Goal: Communication & Community: Answer question/provide support

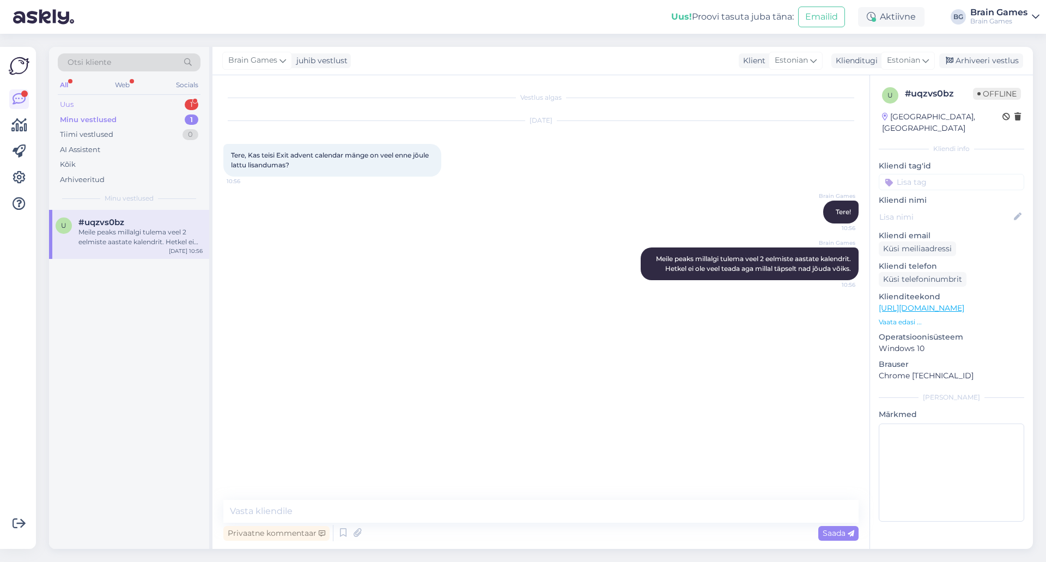
click at [134, 108] on div "Uus 1" at bounding box center [129, 104] width 143 height 15
click at [127, 217] on div "v #vacciqwa 1 Tere [URL][DOMAIN_NAME] ei kuvata E-smaspäeva soodushinda ja ostu…" at bounding box center [129, 234] width 160 height 49
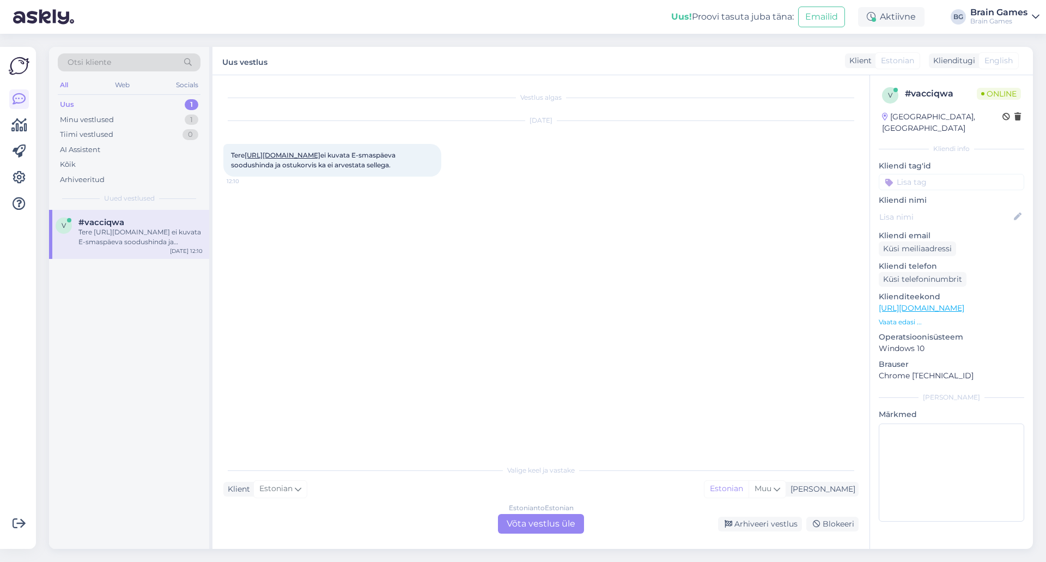
click at [425, 313] on div "Vestlus algas [DATE] Tere [URL][DOMAIN_NAME] ei kuvata E-smaspäeva soodushinda …" at bounding box center [545, 267] width 645 height 363
click at [556, 530] on div "Estonian to Estonian Võta vestlus üle" at bounding box center [541, 524] width 86 height 20
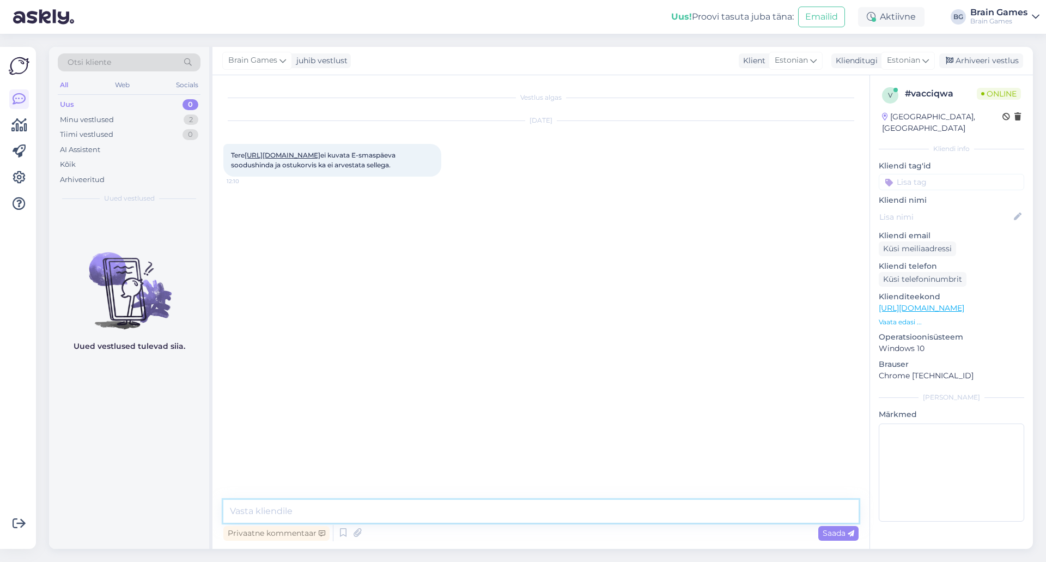
click at [546, 505] on textarea at bounding box center [540, 511] width 635 height 23
type textarea "Tere!"
type textarea "Üks hetk, kohe parandan ära!"
click at [439, 512] on textarea at bounding box center [540, 511] width 635 height 23
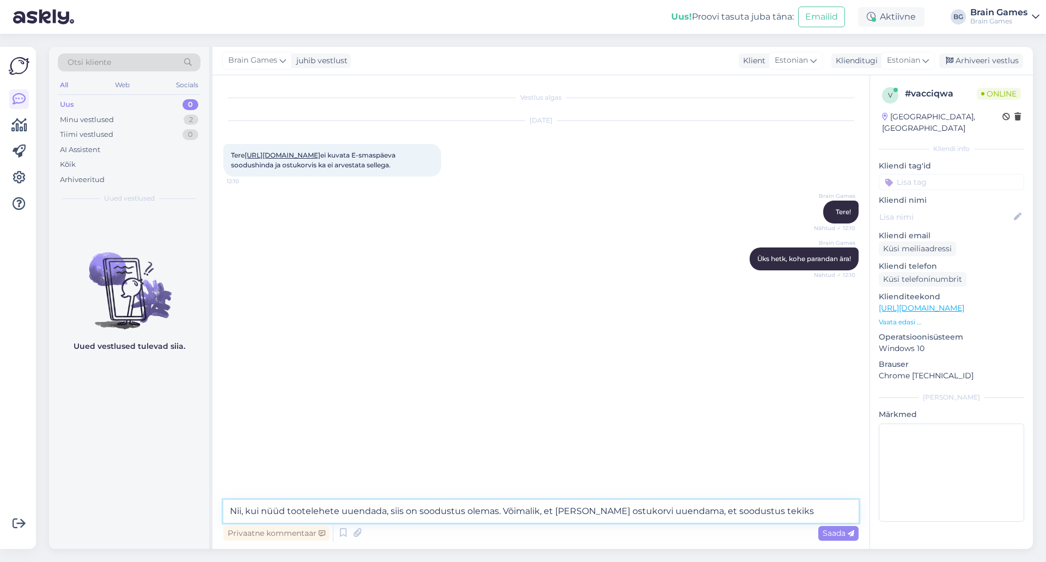
type textarea "Nii, kui nüüd tootelehete uuendada, siis on soodustus olemas. Võimalik, et [PER…"
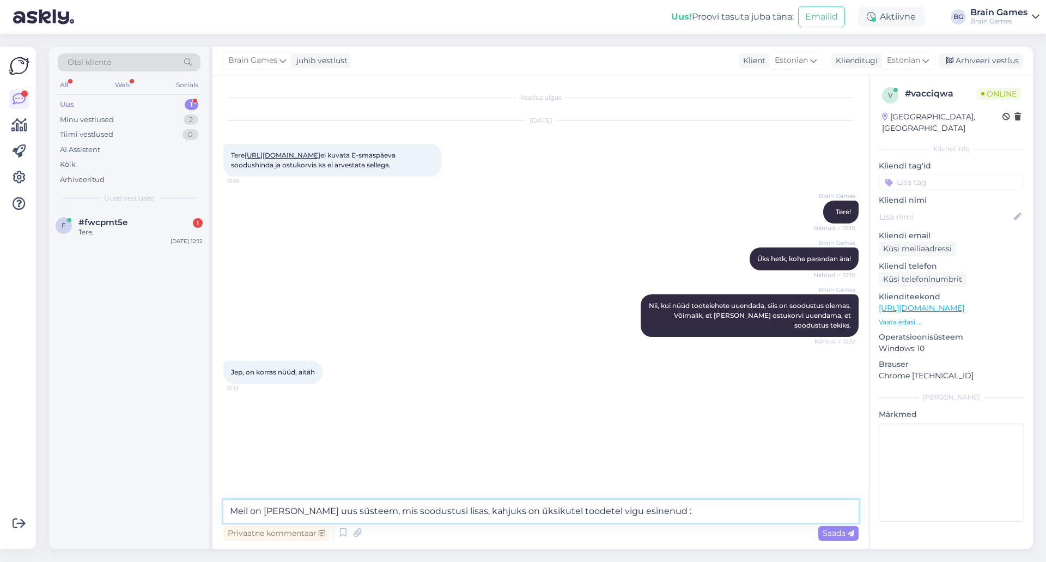
type textarea "Meil on [PERSON_NAME] uus süsteem, mis soodustusi lisas, kahjuks on üksikutel t…"
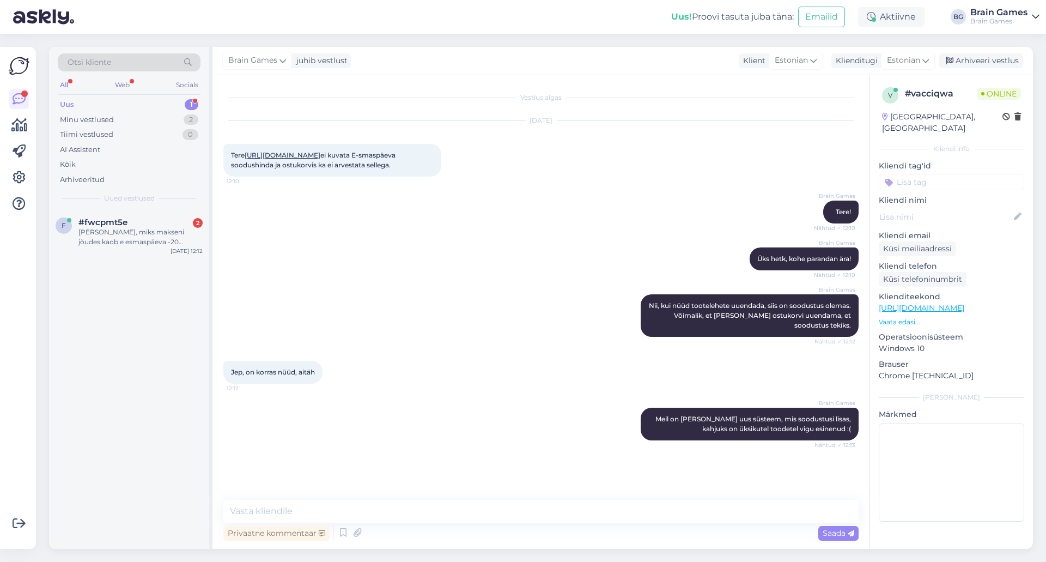
click at [470, 349] on div "Brain Games Nii, kui nüüd tootelehete uuendada, siis on soodustus olemas. Võima…" at bounding box center [540, 315] width 635 height 66
click at [130, 233] on div "[PERSON_NAME], miks makseni jõudes kaob e esmaspäeva -20 soodustus ära?" at bounding box center [140, 237] width 124 height 20
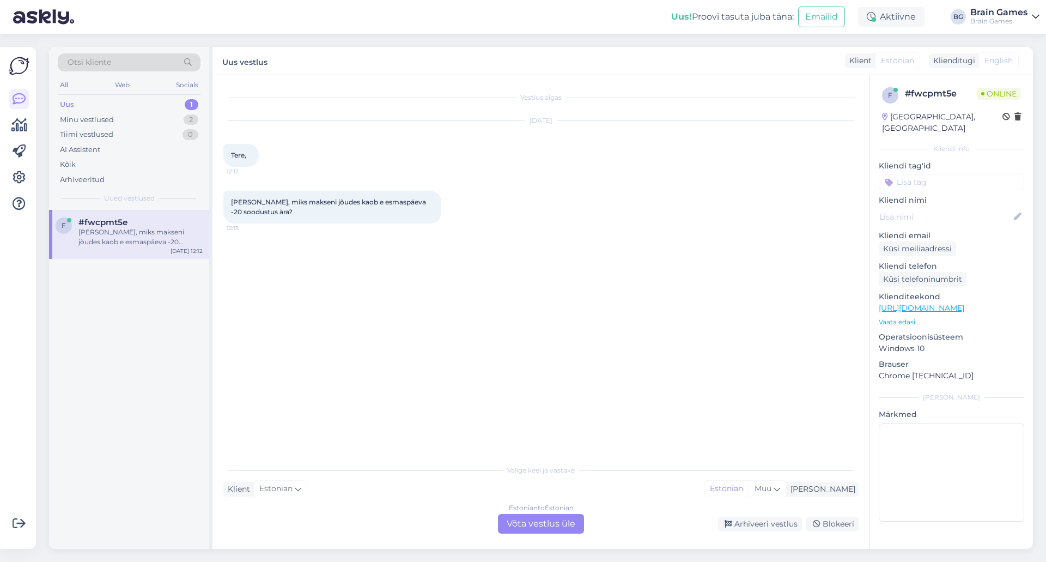
click at [445, 272] on div "Vestlus algas [DATE] Tere, 12:12 Küsimus, miks makseni jõudes kaob e esmaspäeva…" at bounding box center [545, 267] width 645 height 363
click at [550, 529] on div "Estonian to Estonian Võta vestlus üle" at bounding box center [541, 524] width 86 height 20
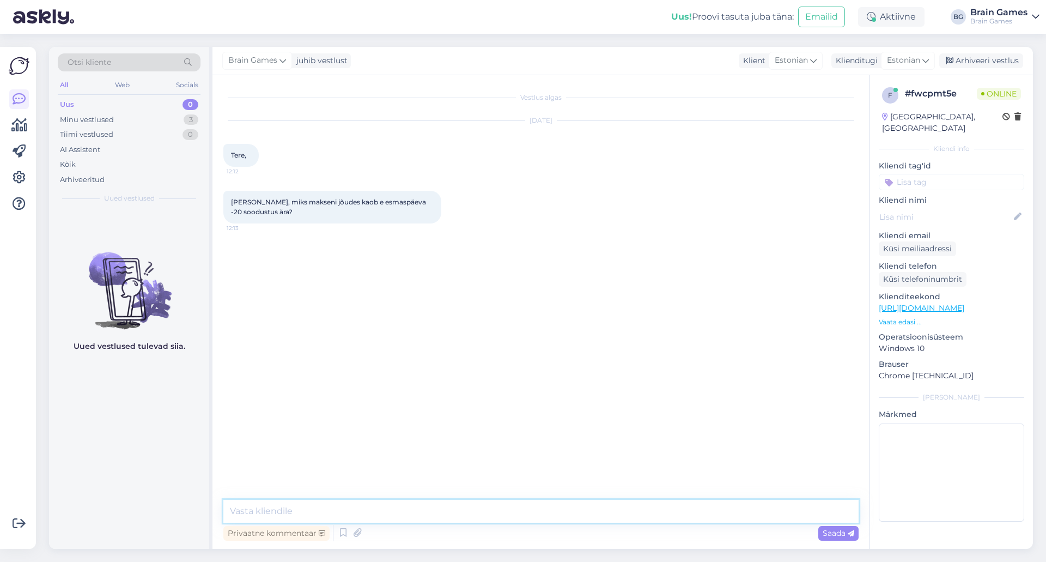
click at [568, 513] on textarea at bounding box center [540, 511] width 635 height 23
type textarea "Ü"
type textarea "M"
type textarea "T"
type textarea "Tere!"
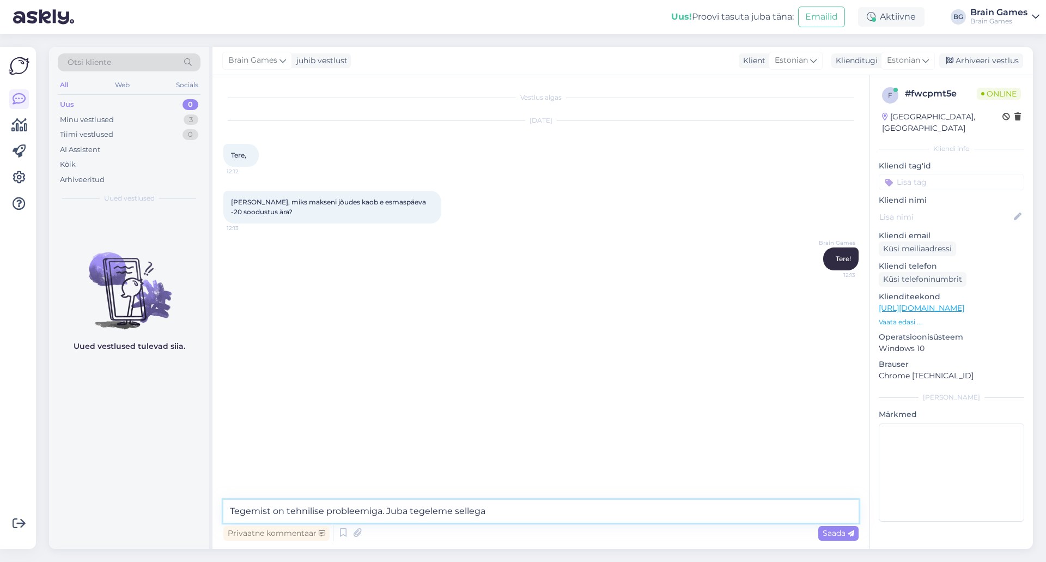
type textarea "Tegemist on tehnilise probleemiga. Juba tegeleme sellega!"
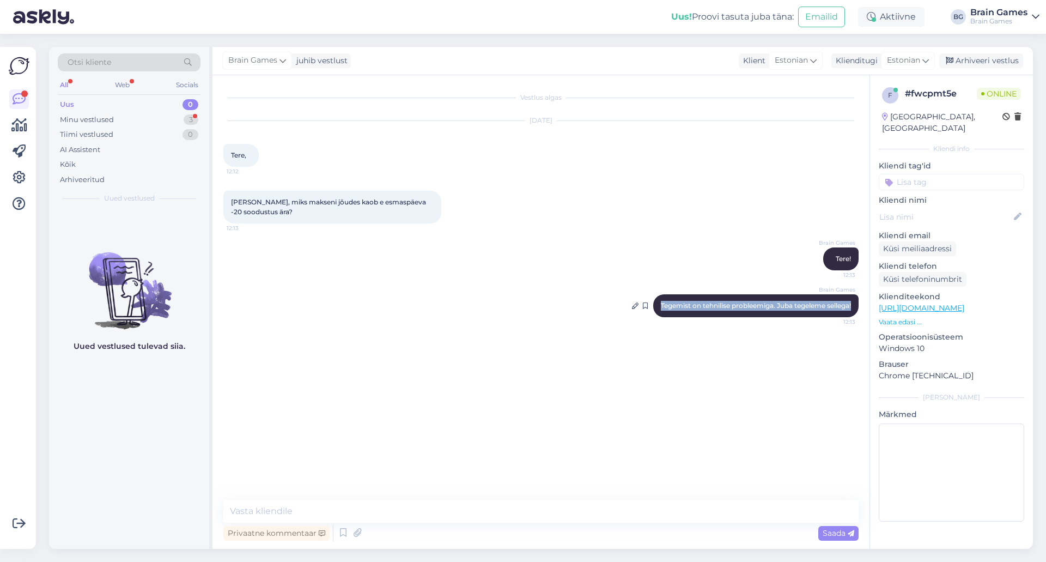
drag, startPoint x: 653, startPoint y: 305, endPoint x: 851, endPoint y: 312, distance: 198.0
click at [851, 312] on div "Brain Games Tegemist on tehnilise probleemiga. Juba tegeleme sellega! 12:13" at bounding box center [755, 305] width 205 height 23
copy span "Tegemist on tehnilise probleemiga. Juba tegeleme sellega!"
click at [112, 118] on div "Minu vestlused" at bounding box center [87, 119] width 54 height 11
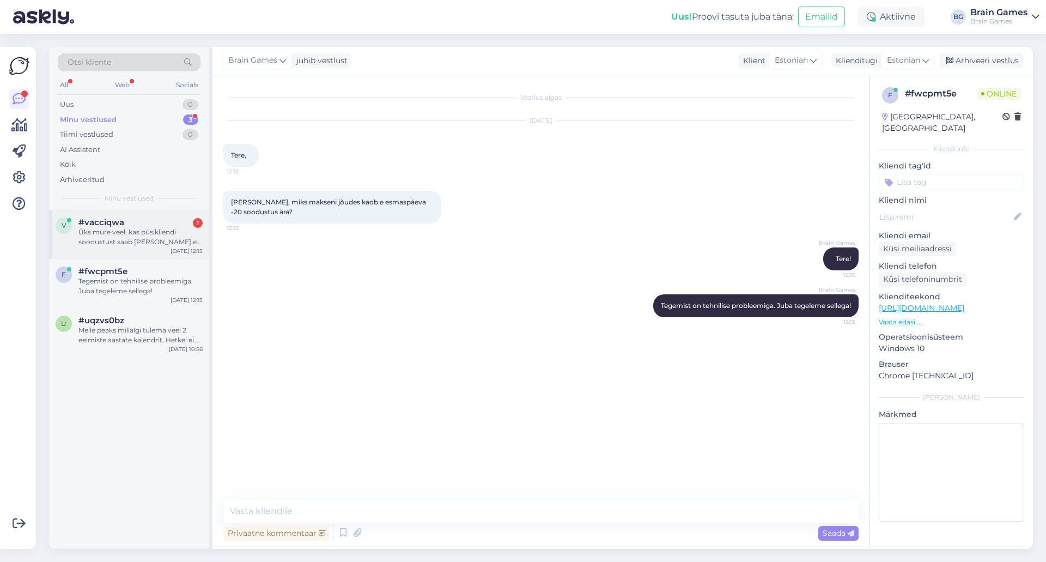
click at [127, 239] on div "Üks mure veel, kas püsikliendi soodustust saab [PERSON_NAME] e-smaspäeva soodus…" at bounding box center [140, 237] width 124 height 20
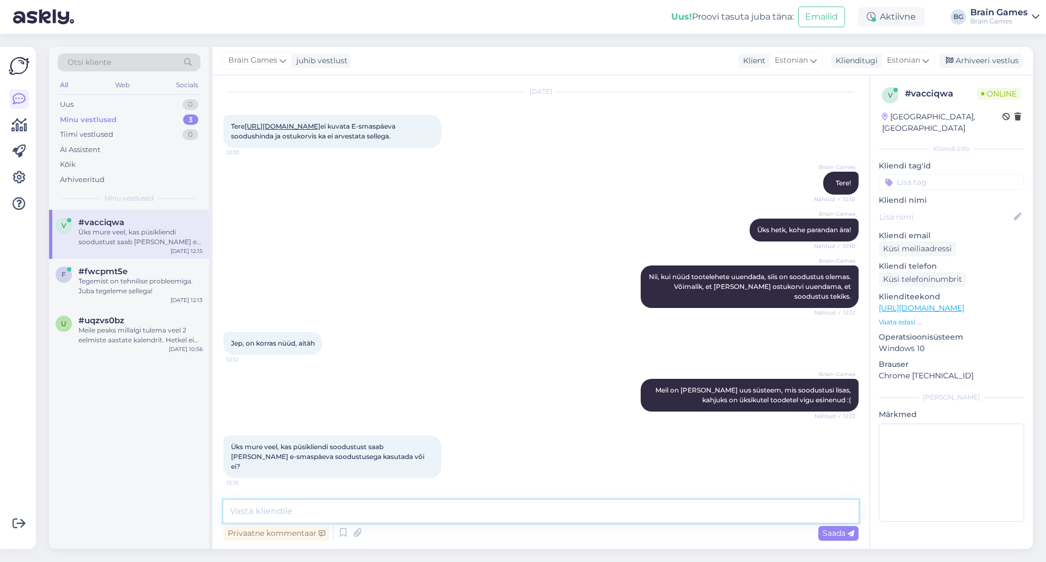
click at [427, 507] on textarea at bounding box center [540, 511] width 635 height 23
click at [437, 512] on textarea at bounding box center [540, 511] width 635 height 23
type textarea "[PERSON_NAME] on sooduskoodid deaktiveeritud. Kehtib ainult E-smaspäeva allahin…"
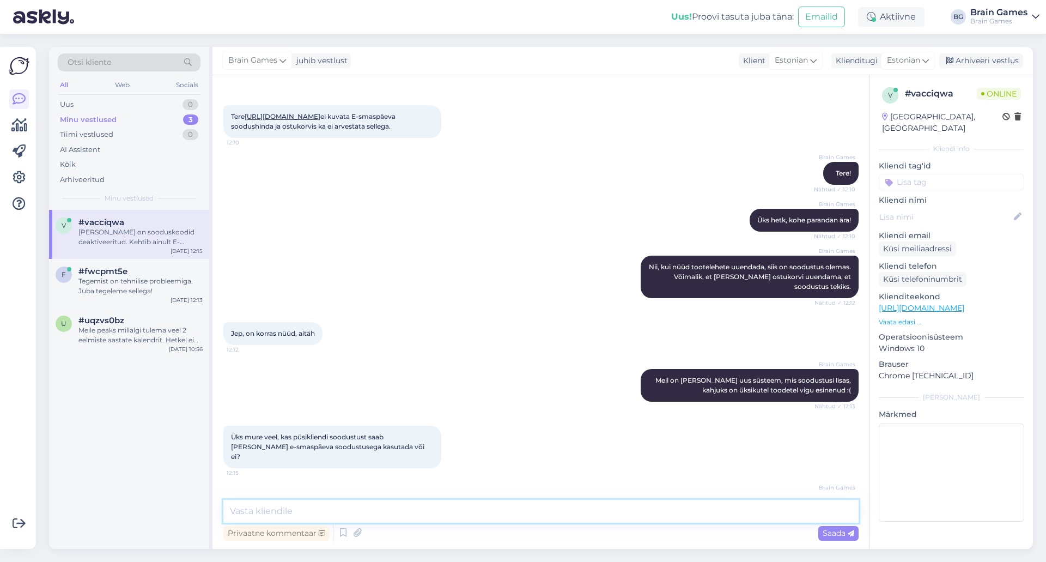
scroll to position [95, 0]
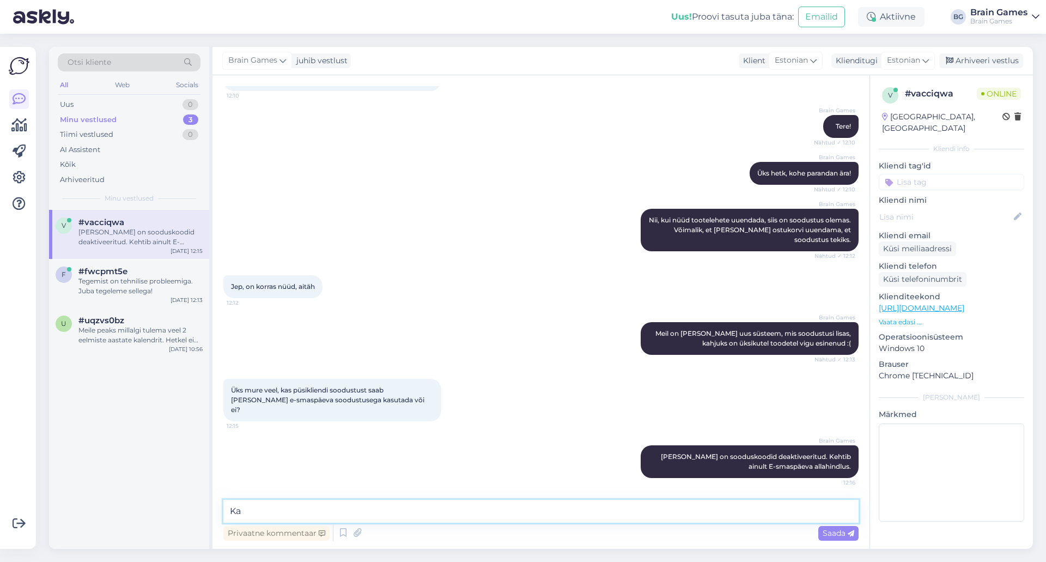
type textarea "K"
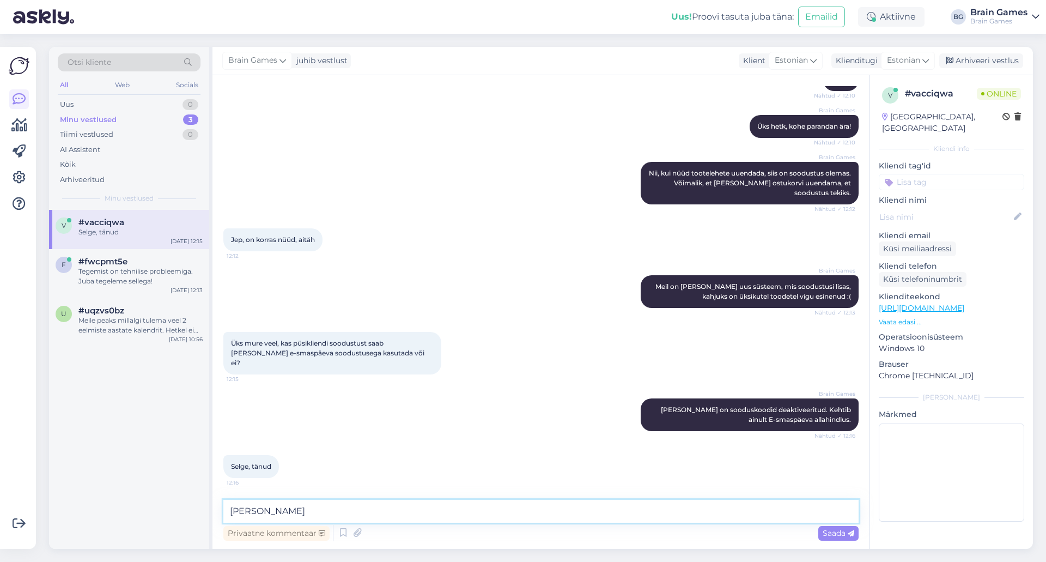
type textarea "J"
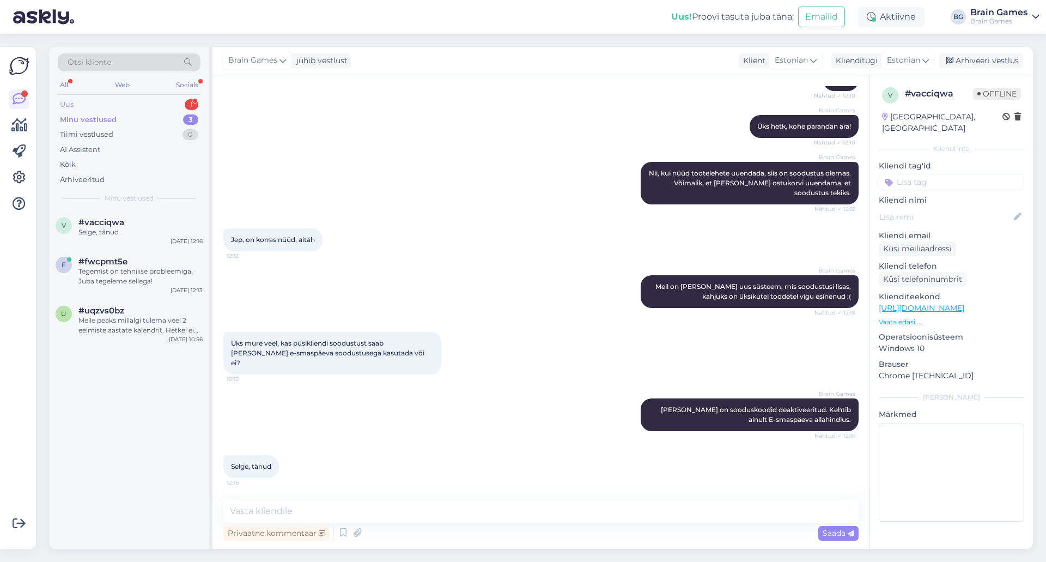
click at [132, 110] on div "Uus 1" at bounding box center [129, 104] width 143 height 15
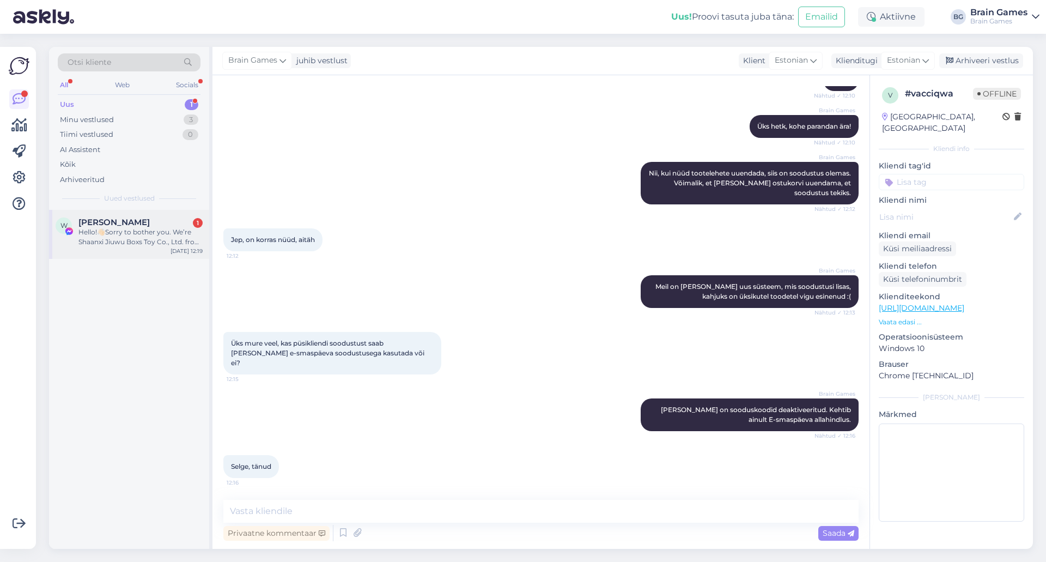
click at [120, 240] on div "Hello!👋🏻Sorry to bother you. We’re Shaanxi Jiuwu Boxs Toy Co., Ltd. from [GEOGR…" at bounding box center [140, 237] width 124 height 20
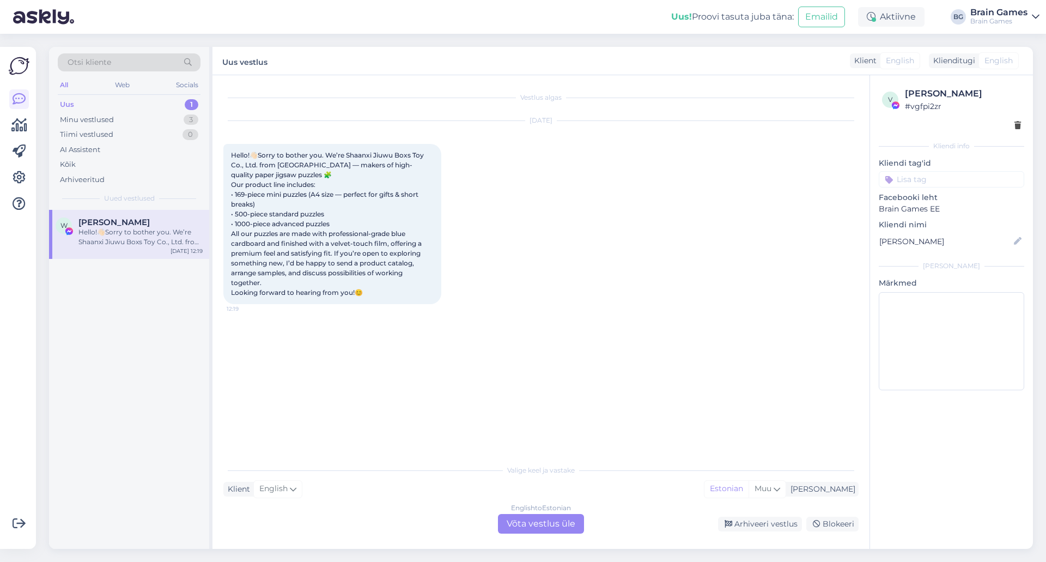
click at [617, 368] on div "Vestlus algas [DATE] Hello!👋🏻Sorry to bother you. We’re Shaanxi Jiuwu Boxs Toy …" at bounding box center [545, 267] width 645 height 363
click at [761, 524] on div "Arhiveeri vestlus" at bounding box center [760, 524] width 84 height 15
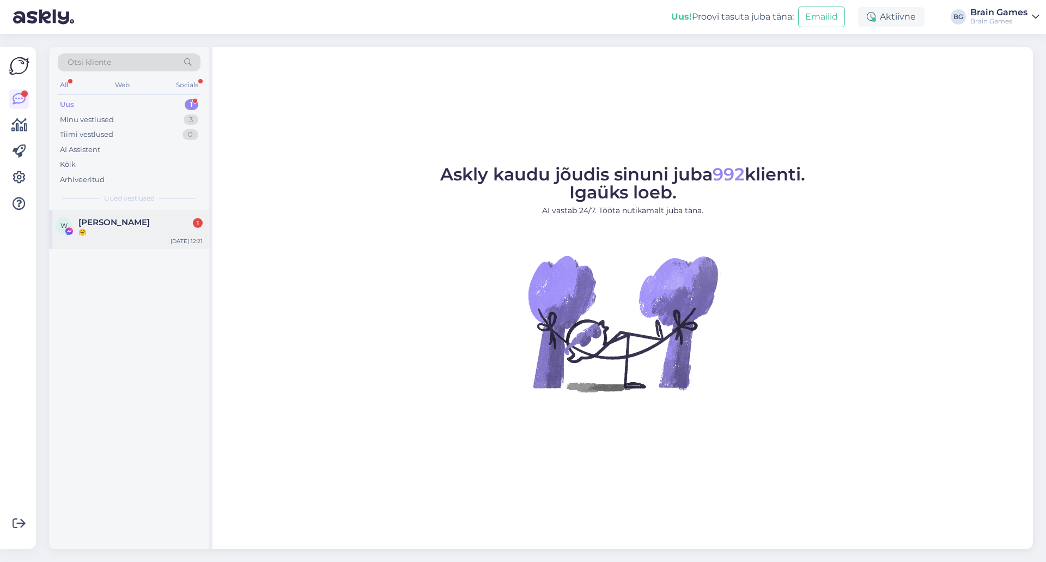
click at [141, 237] on div "🤗" at bounding box center [140, 232] width 124 height 10
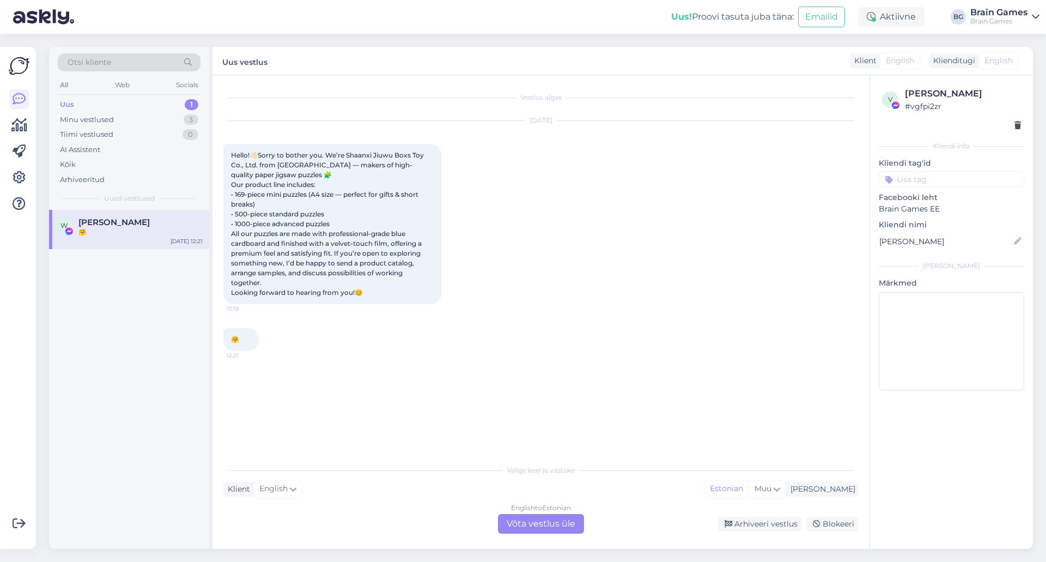
click at [583, 390] on div "Vestlus algas Sep 8 2025 Hello!👋🏻Sorry to bother you. We’re Shaanxi Jiuwu Boxs …" at bounding box center [545, 267] width 645 height 363
click at [110, 118] on div "Minu vestlused" at bounding box center [87, 119] width 54 height 11
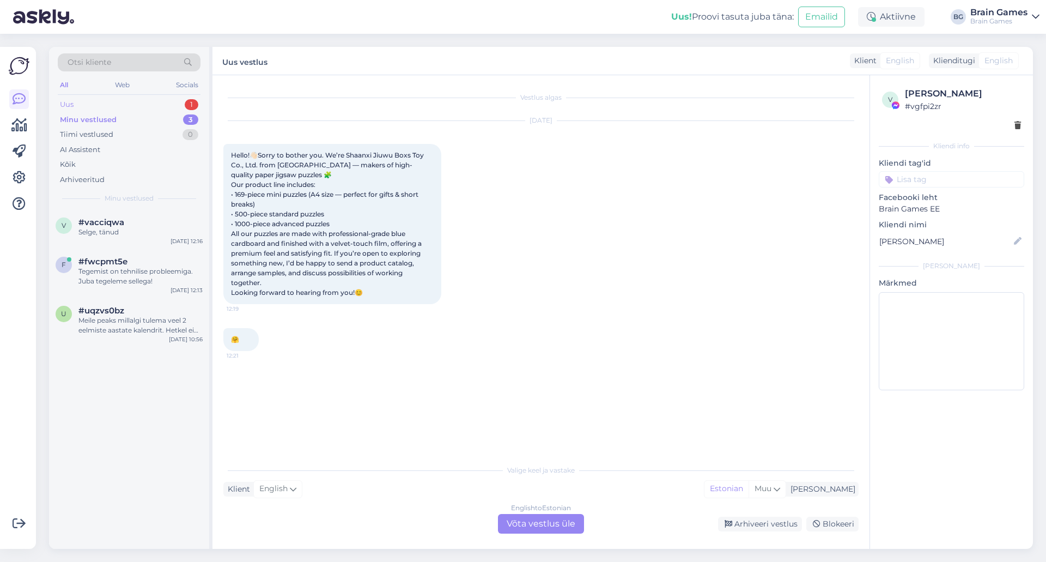
click at [115, 102] on div "Uus 1" at bounding box center [129, 104] width 143 height 15
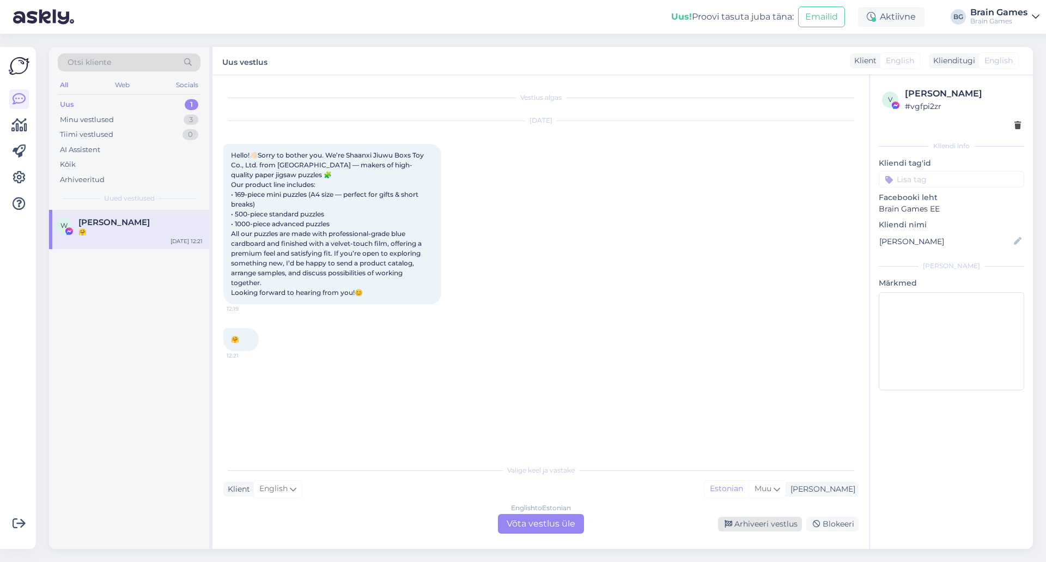
click at [773, 529] on div "Arhiveeri vestlus" at bounding box center [760, 524] width 84 height 15
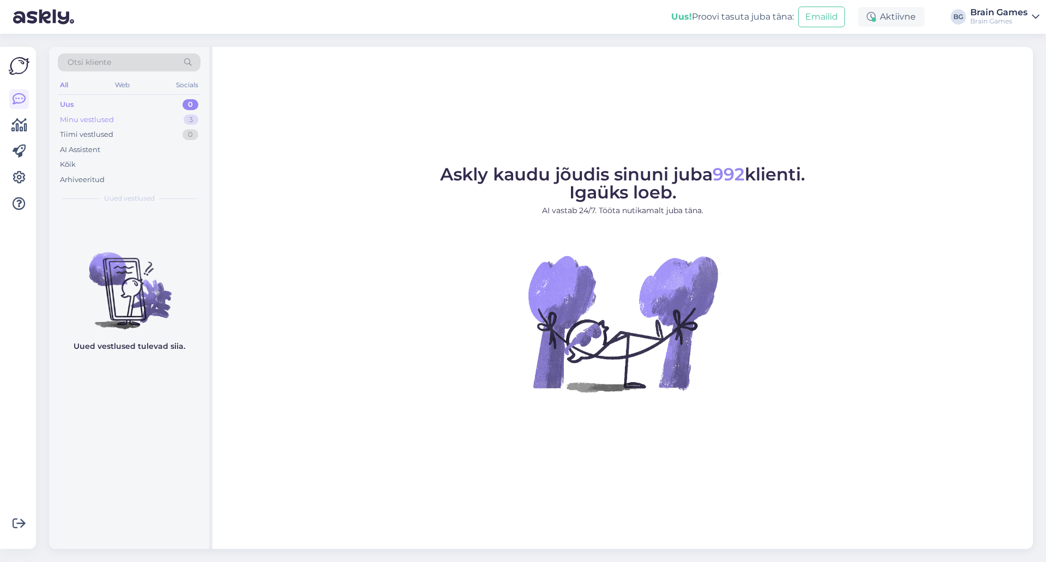
click at [130, 114] on div "Minu vestlused 3" at bounding box center [129, 119] width 143 height 15
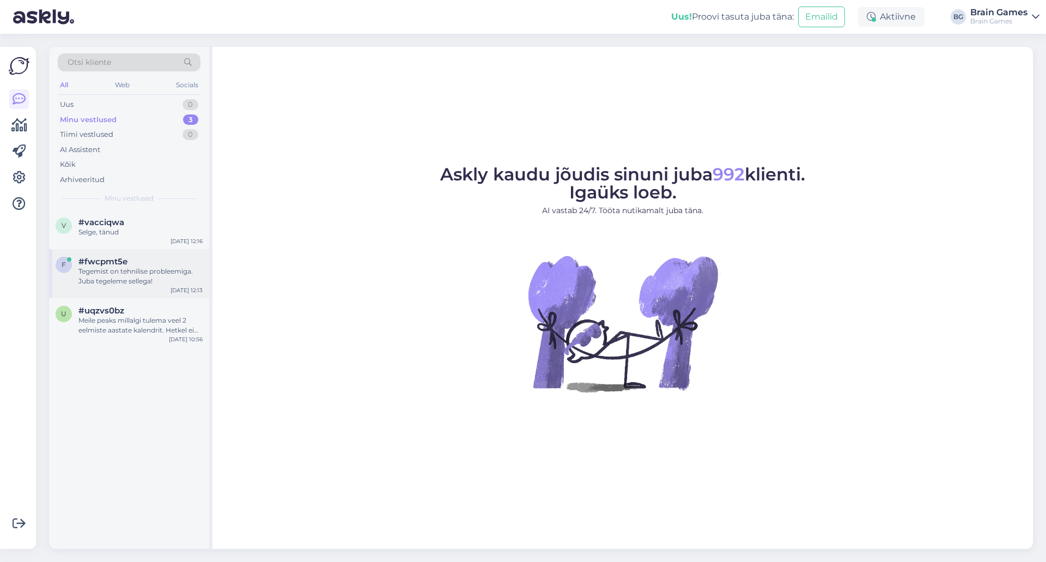
click at [134, 264] on div "#fwcpmt5e" at bounding box center [140, 262] width 124 height 10
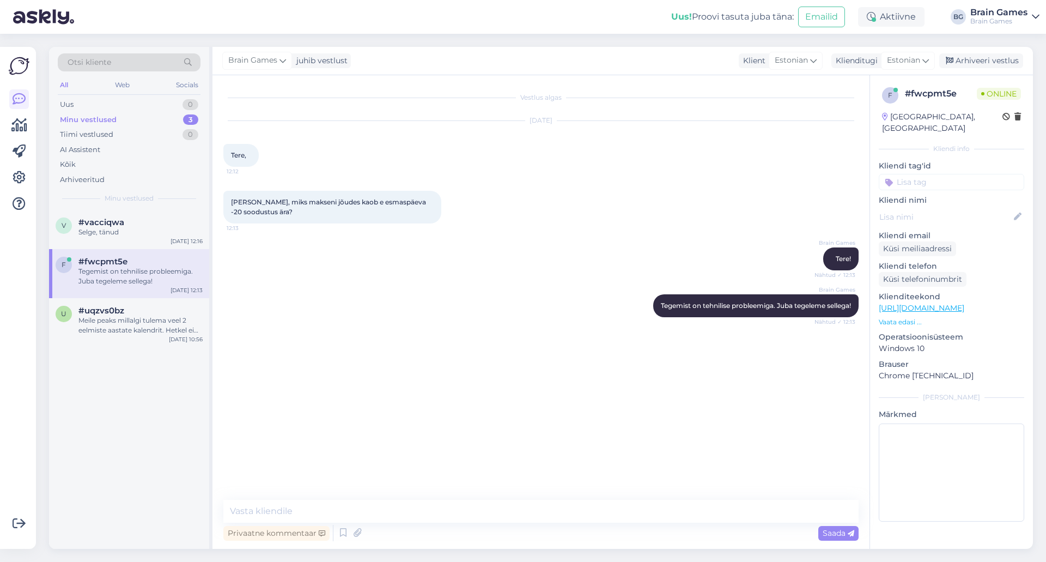
click at [640, 377] on div "Vestlus algas Sep 8 2025 Tere, 12:12 Küsimus, miks makseni jõudes kaob e esmasp…" at bounding box center [545, 288] width 645 height 404
click at [894, 317] on p "Vaata edasi ..." at bounding box center [952, 322] width 146 height 10
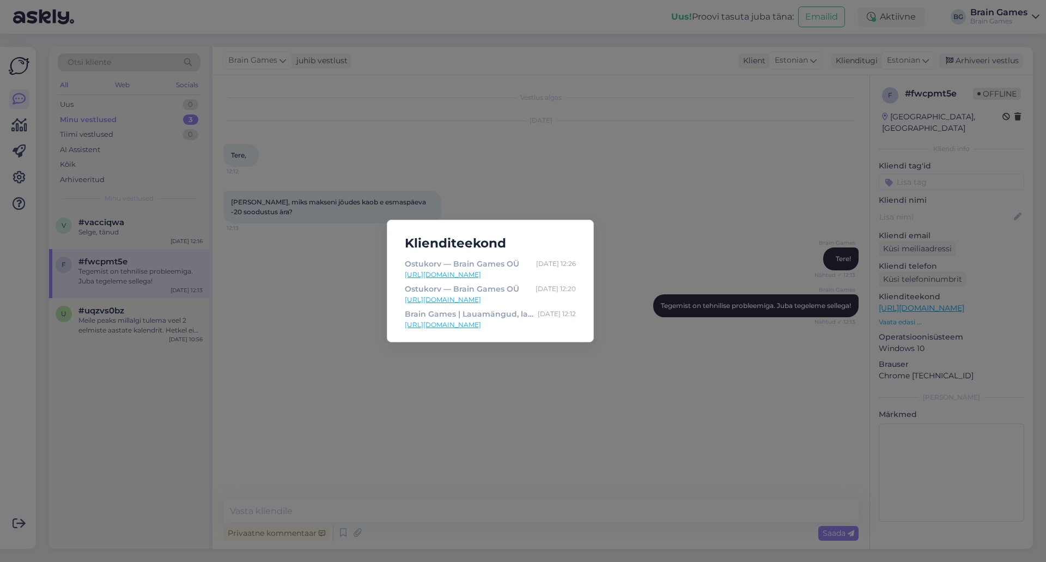
click at [766, 384] on div "Klienditeekond Ostukorv — Brain Games OÜ Sep 8 12:26 https://www.brain-games.ee…" at bounding box center [523, 281] width 1046 height 562
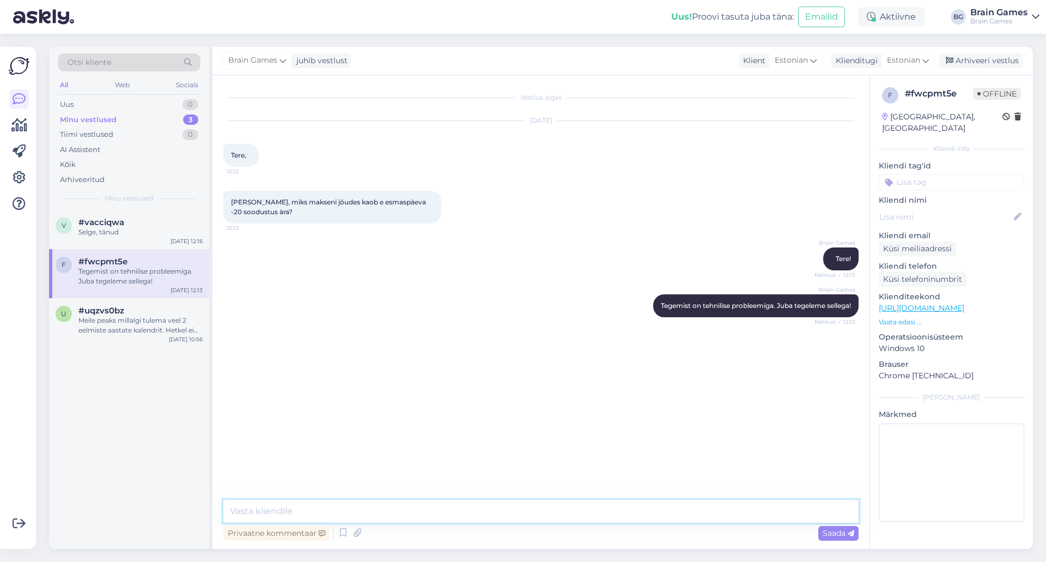
click at [526, 510] on textarea at bounding box center [540, 511] width 635 height 23
click at [446, 306] on div "Brain Games Tegemist on tehnilise probleemiga. Juba tegeleme sellega! Nähtud ✓ …" at bounding box center [540, 305] width 635 height 47
click at [118, 241] on div "v #vacciqwa Selge, tänud Sep 8 12:16" at bounding box center [129, 229] width 160 height 39
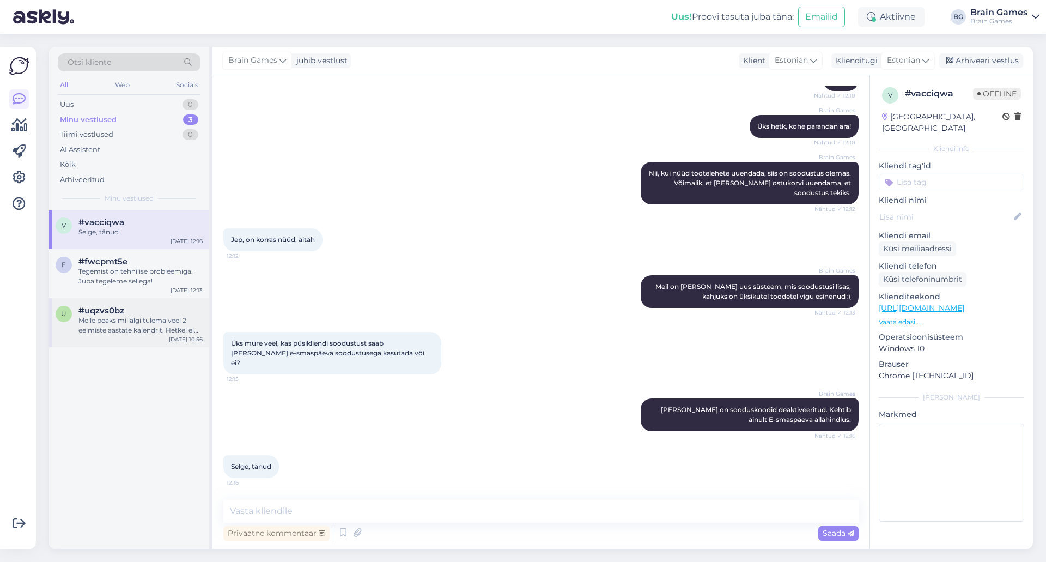
click at [114, 323] on div "Meile peaks millalgi tulema veel 2 eelmiste aastate kalendrit. Hetkel ei ole ve…" at bounding box center [140, 326] width 124 height 20
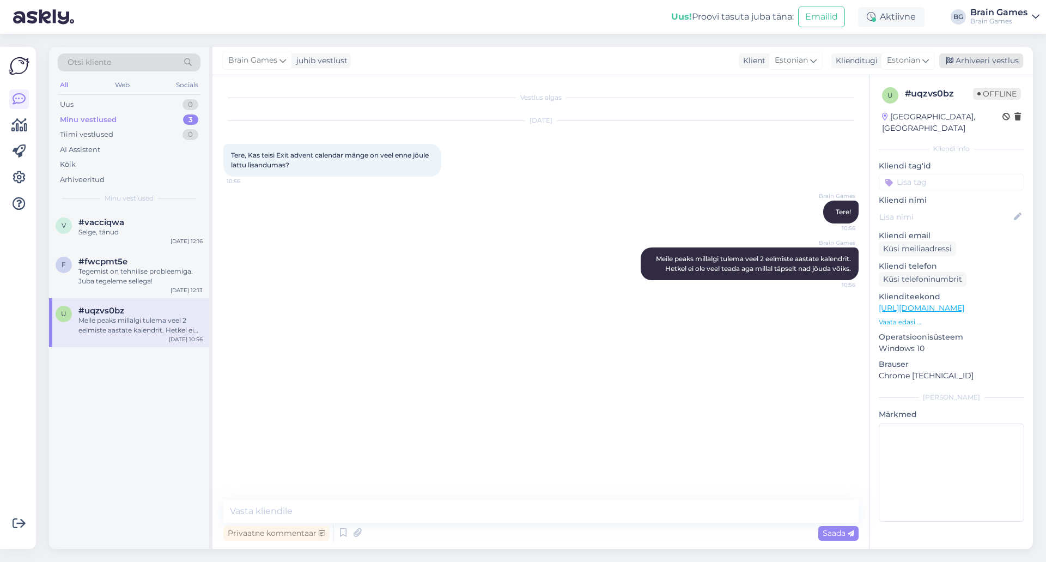
click at [942, 64] on div "Arhiveeri vestlus" at bounding box center [982, 60] width 84 height 15
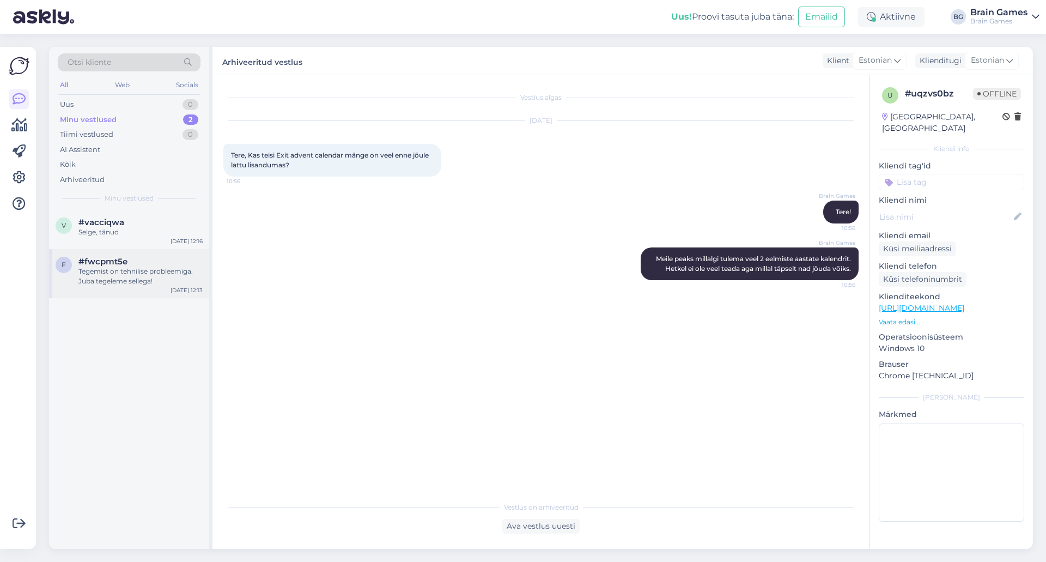
click at [135, 269] on div "Tegemist on tehnilise probleemiga. Juba tegeleme sellega!" at bounding box center [140, 276] width 124 height 20
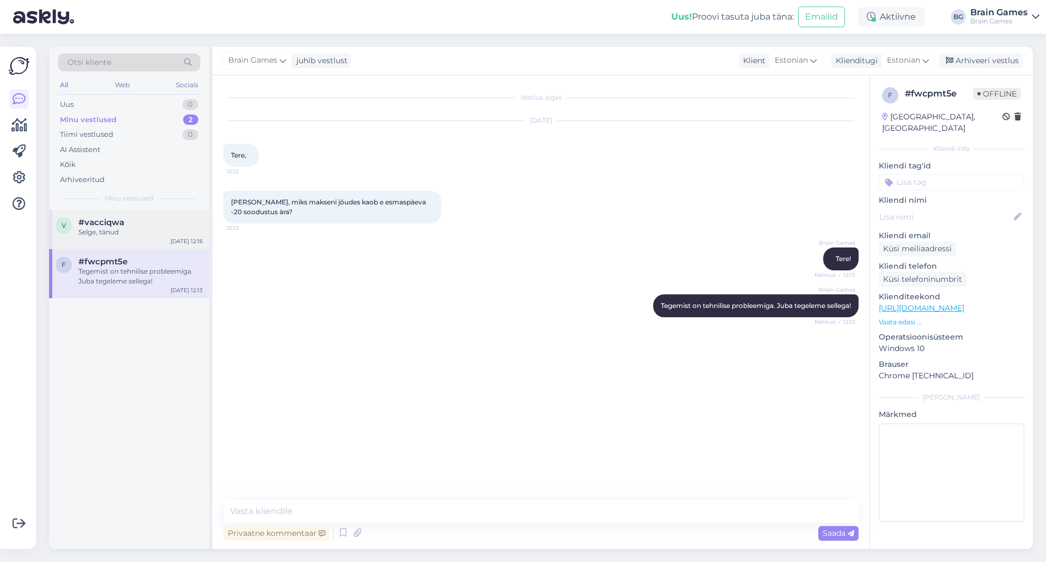
click at [137, 228] on div "Selge, tänud" at bounding box center [140, 232] width 124 height 10
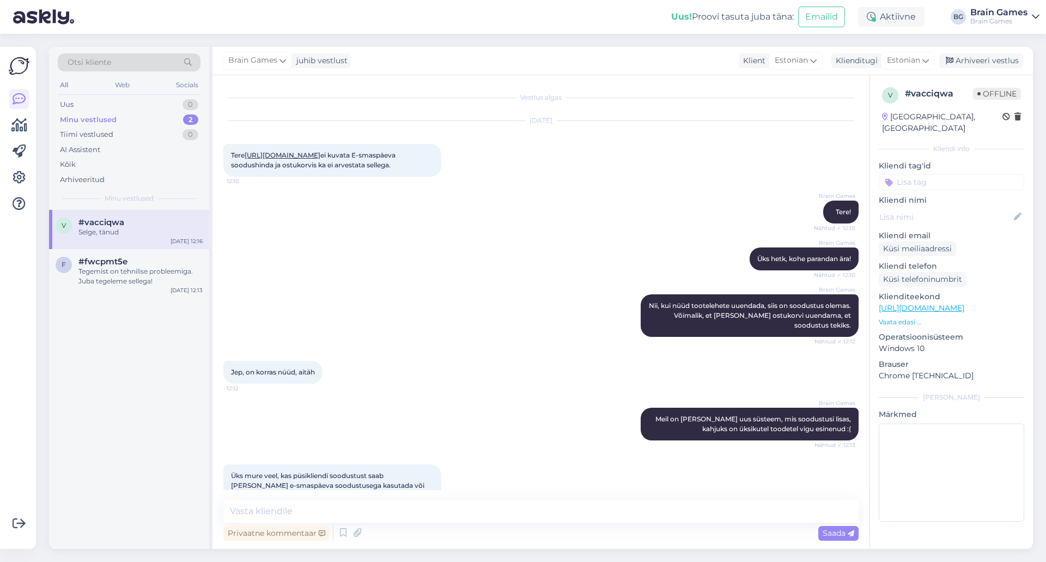
scroll to position [142, 0]
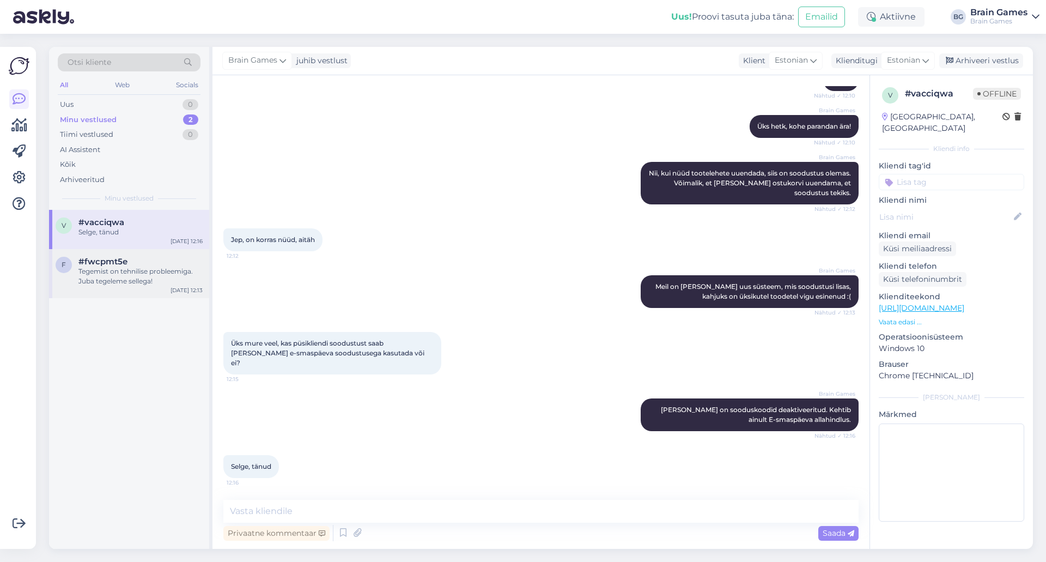
click at [101, 286] on div "Tegemist on tehnilise probleemiga. Juba tegeleme sellega!" at bounding box center [140, 276] width 124 height 20
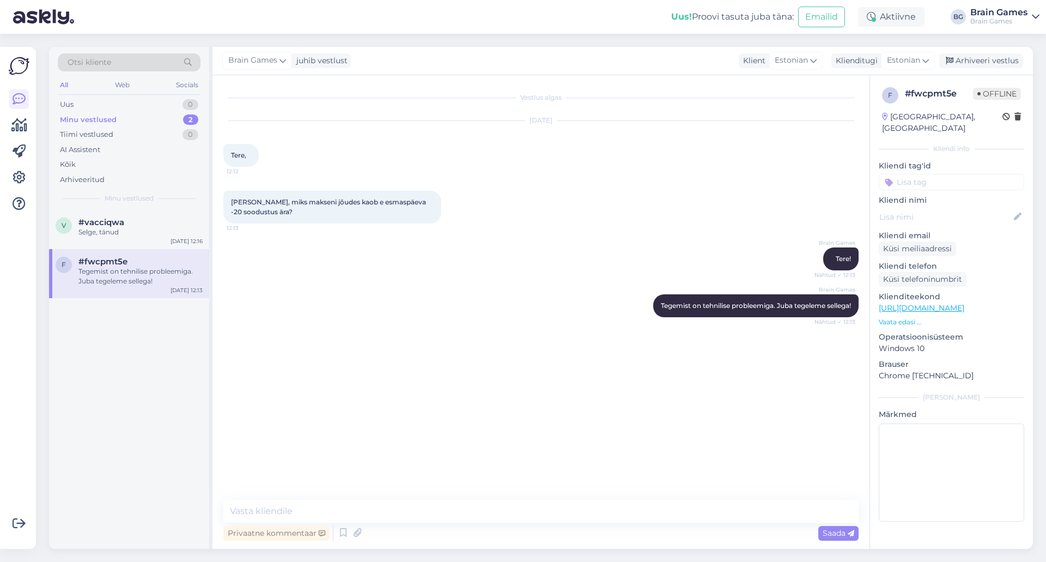
click at [460, 496] on div "Vestlus algas Sep 8 2025 Tere, 12:12 Küsimus, miks makseni jõudes kaob e esmasp…" at bounding box center [541, 312] width 657 height 474
click at [470, 510] on textarea at bounding box center [540, 511] width 635 height 23
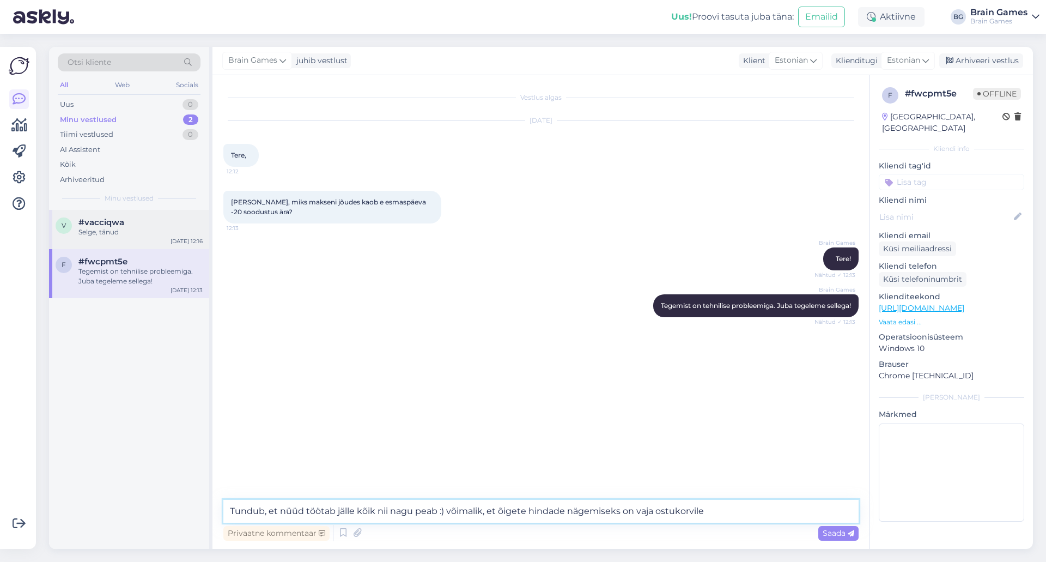
type textarea "Tundub, et nüüd töötab jälle kõik nii nagu peab :) võimalik, et õigete hindade …"
click at [122, 232] on div "Selge, tänud" at bounding box center [140, 232] width 124 height 10
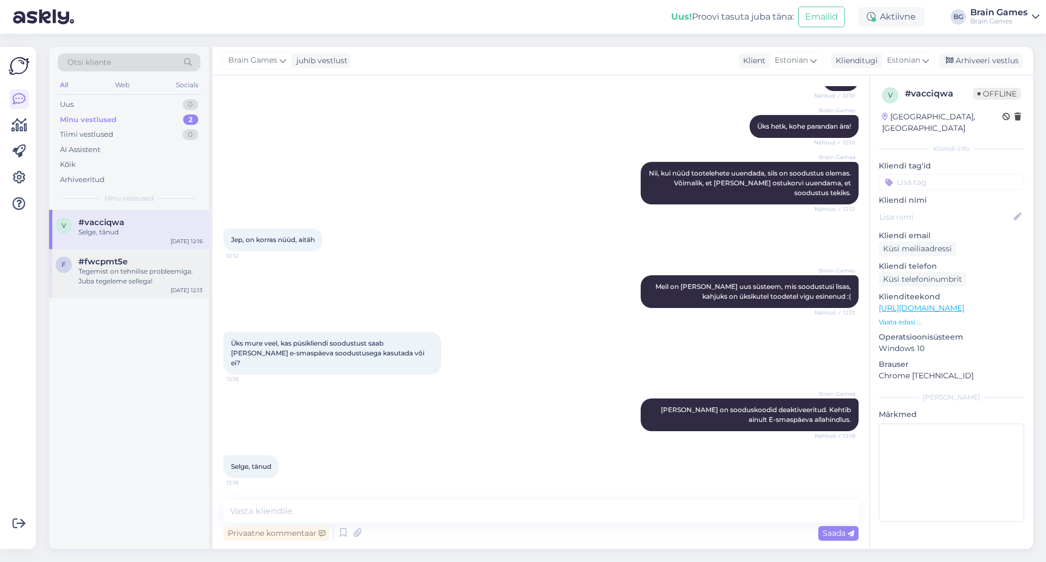
click at [128, 265] on div "#fwcpmt5e" at bounding box center [140, 262] width 124 height 10
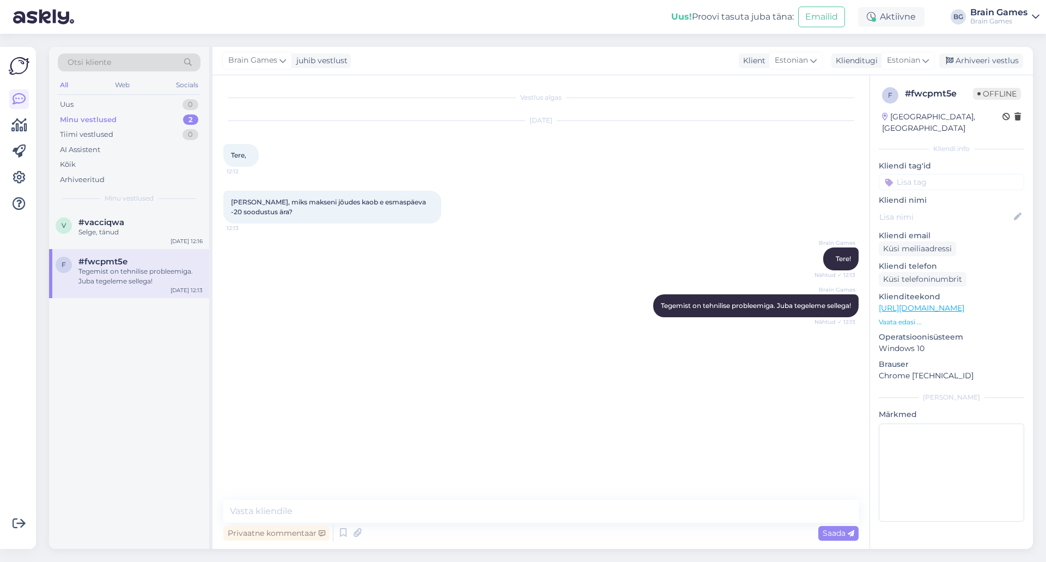
scroll to position [0, 0]
click at [119, 225] on span "#vacciqwa" at bounding box center [101, 222] width 46 height 10
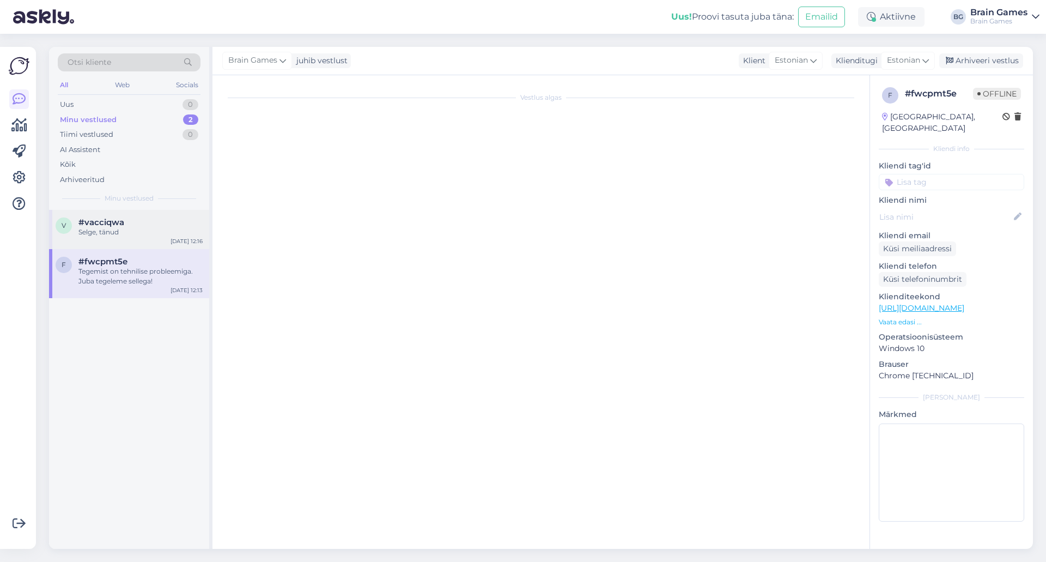
scroll to position [142, 0]
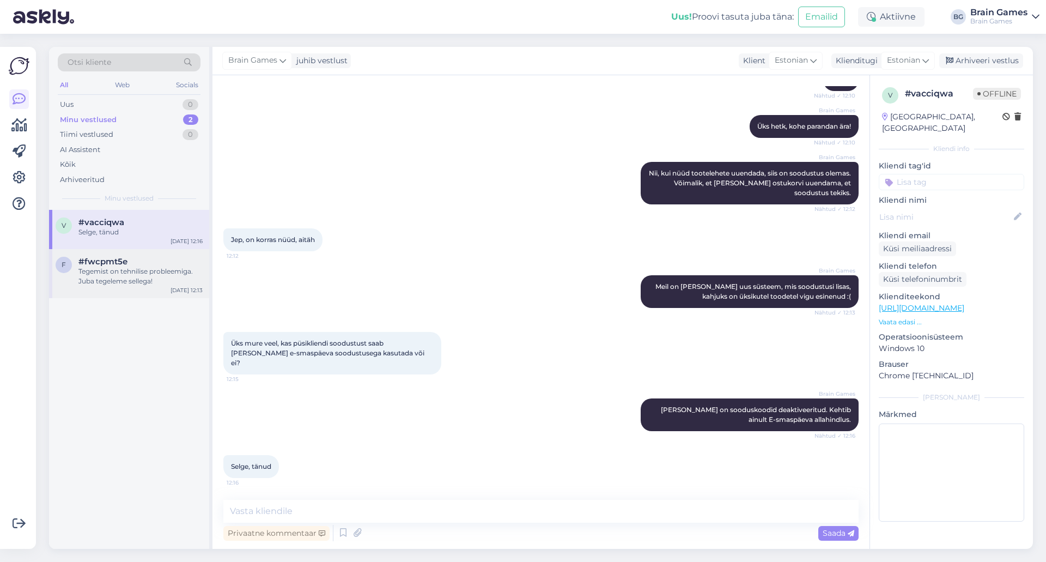
click at [116, 255] on div "f #fwcpmt5e Tegemist on tehnilise probleemiga. Juba tegeleme sellega! Sep 8 12:…" at bounding box center [129, 273] width 160 height 49
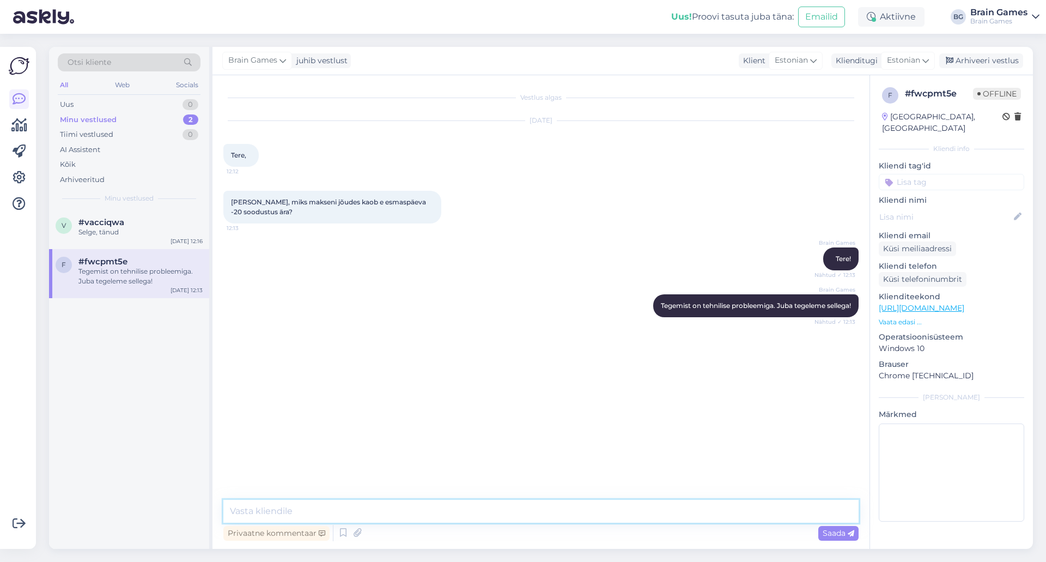
click at [591, 505] on textarea at bounding box center [540, 511] width 635 height 23
type textarea "Tundub, et nüüd töötab jälle kõik nii nagu peab :) võimalik, et peate ostukorvi…"
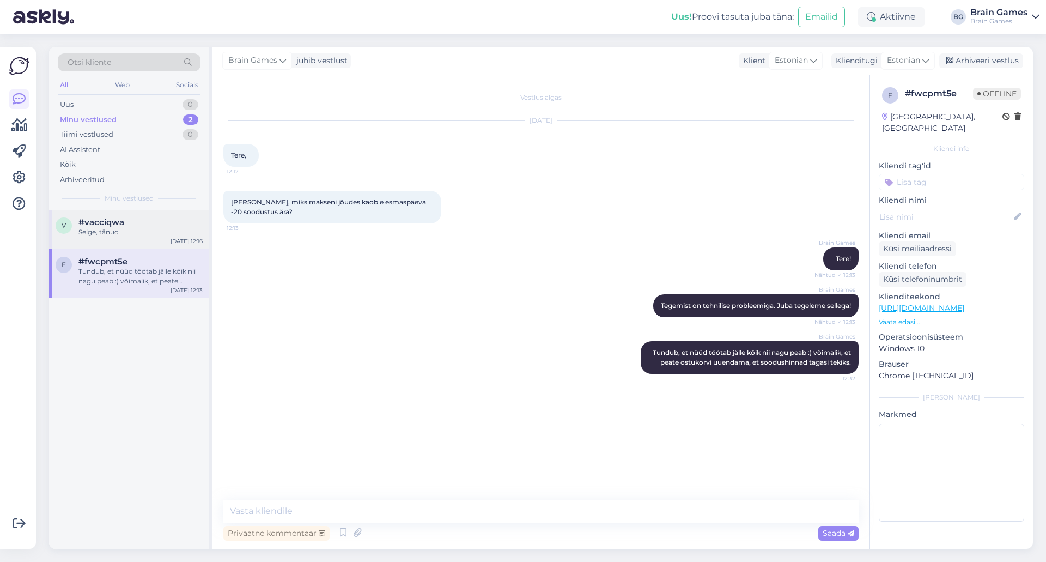
click at [112, 221] on span "#vacciqwa" at bounding box center [101, 222] width 46 height 10
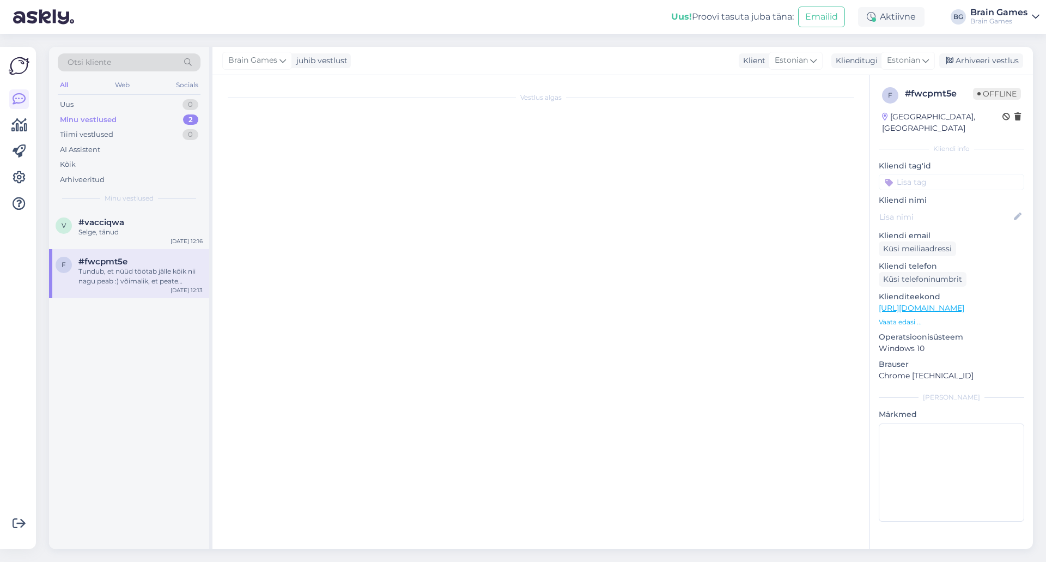
scroll to position [142, 0]
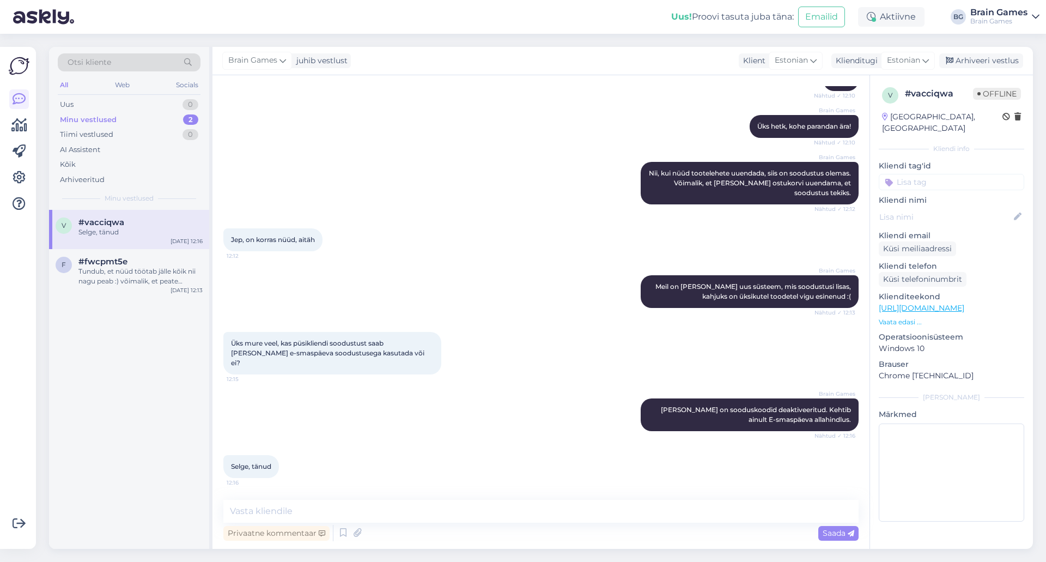
click at [524, 320] on div "Brain Games Meil on täna uus süsteem, mis soodustusi lisas, kahjuks on üksikute…" at bounding box center [540, 291] width 635 height 57
